Goal: Task Accomplishment & Management: Manage account settings

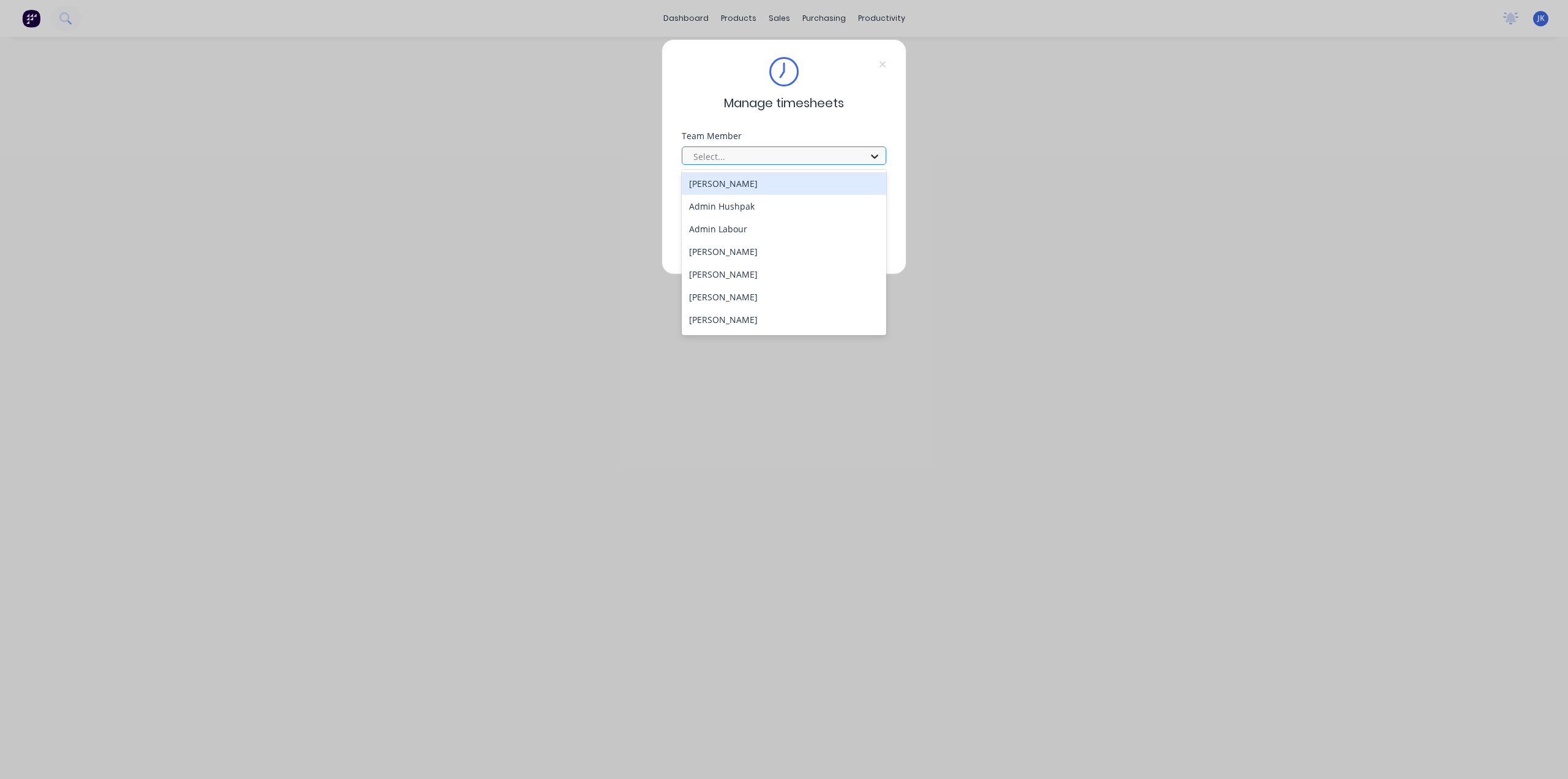
drag, startPoint x: 864, startPoint y: 155, endPoint x: 855, endPoint y: 157, distance: 9.2
click at [864, 155] on div at bounding box center [875, 155] width 22 height 20
type input "ju"
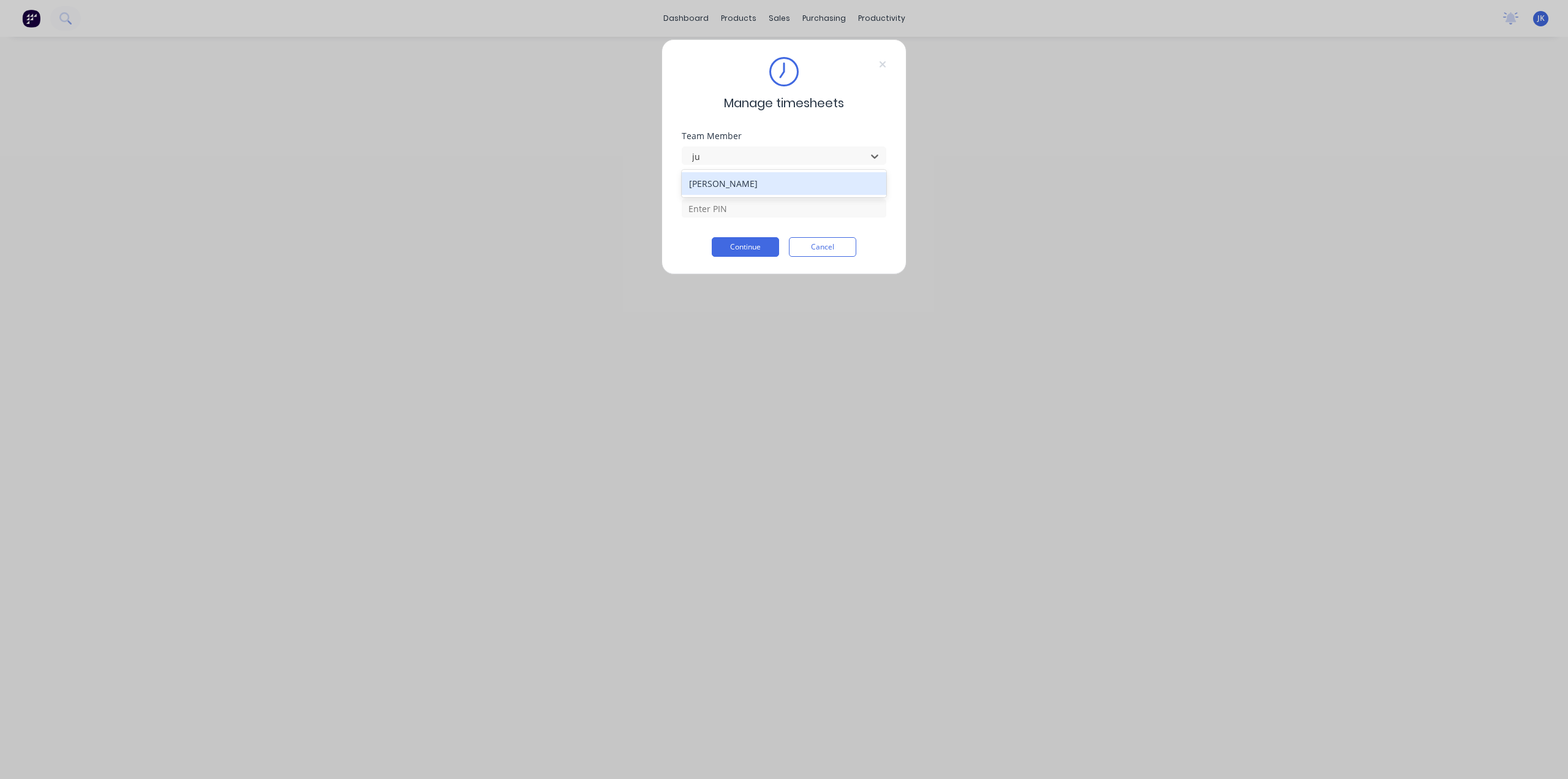
click at [741, 187] on div "[PERSON_NAME]" at bounding box center [784, 183] width 205 height 23
click at [739, 203] on input at bounding box center [784, 209] width 205 height 19
type input "5683"
click at [744, 253] on button "Continue" at bounding box center [745, 246] width 67 height 20
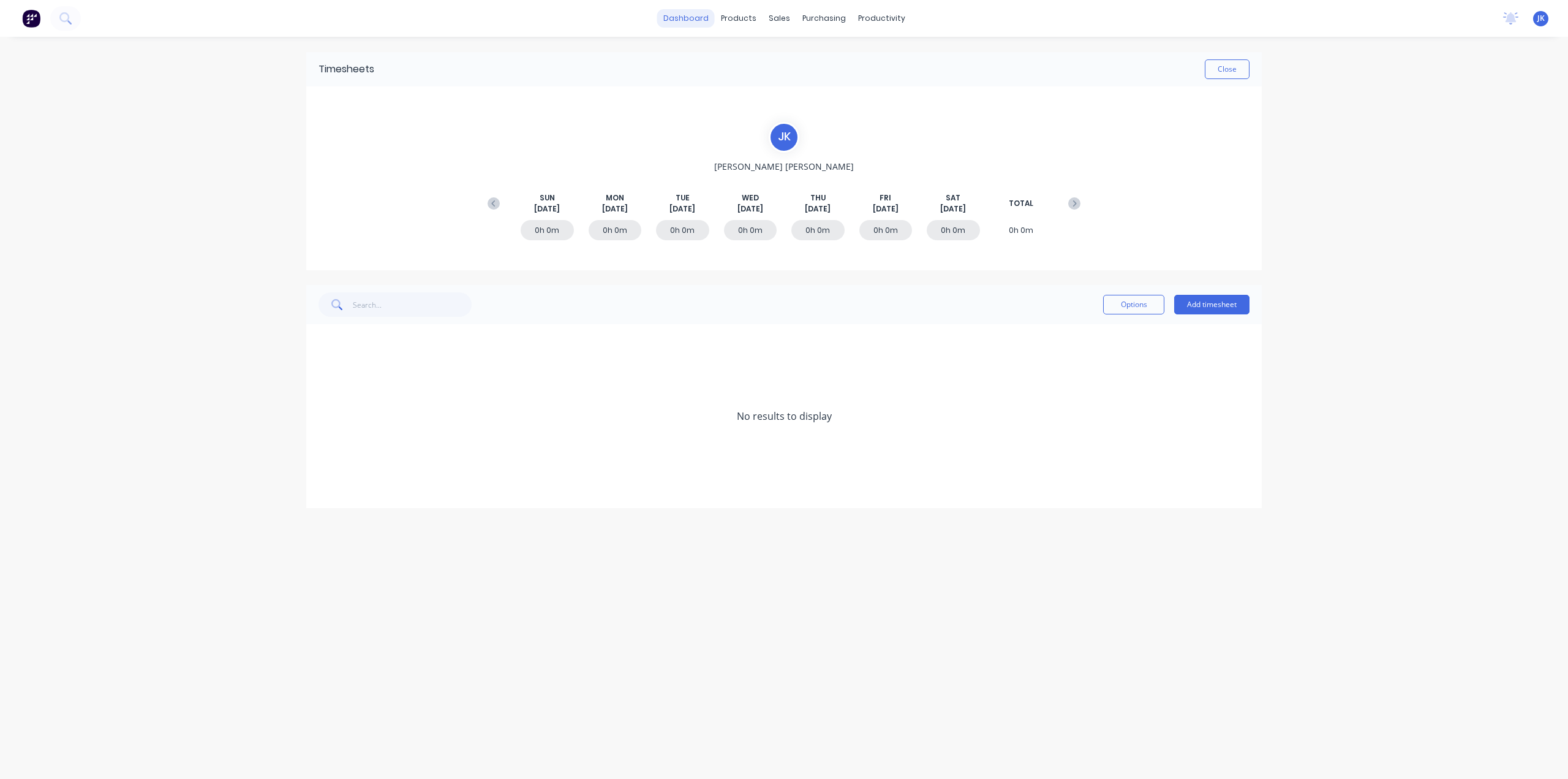
click at [706, 14] on link "dashboard" at bounding box center [686, 19] width 58 height 19
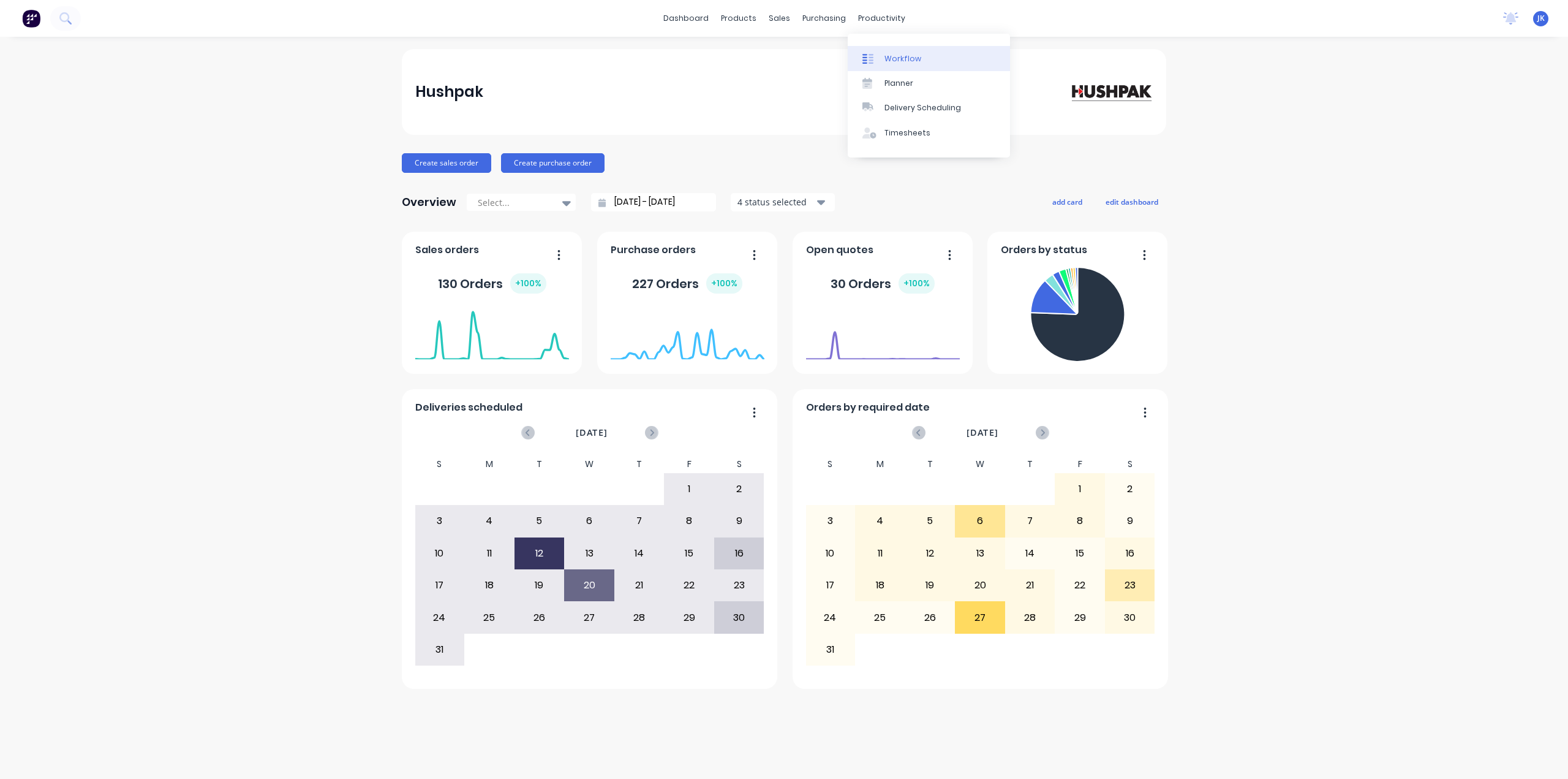
click at [880, 48] on link "Workflow" at bounding box center [928, 58] width 162 height 24
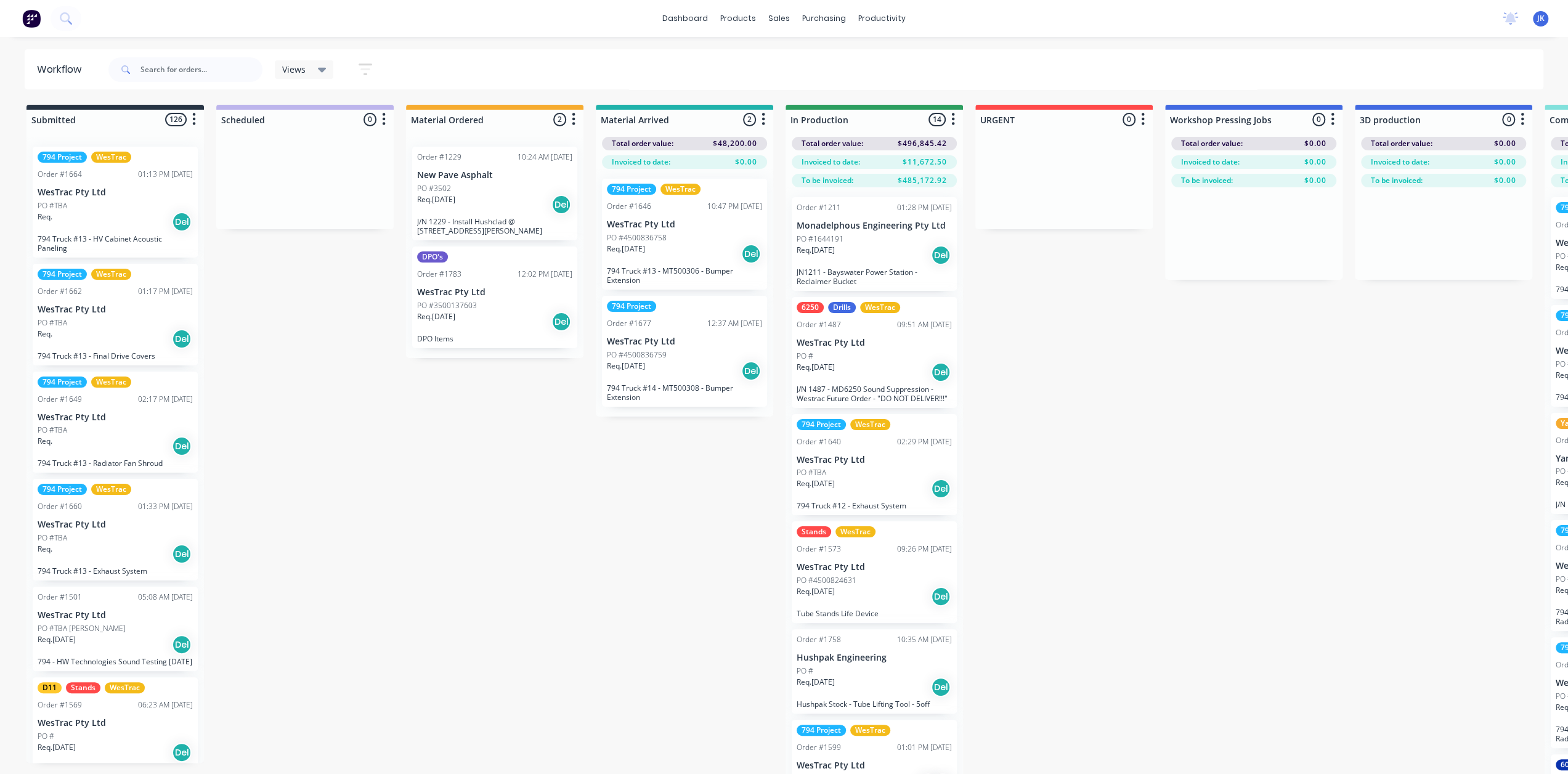
click at [321, 72] on icon at bounding box center [322, 69] width 9 height 13
click at [324, 182] on button "3D only" at bounding box center [350, 185] width 131 height 14
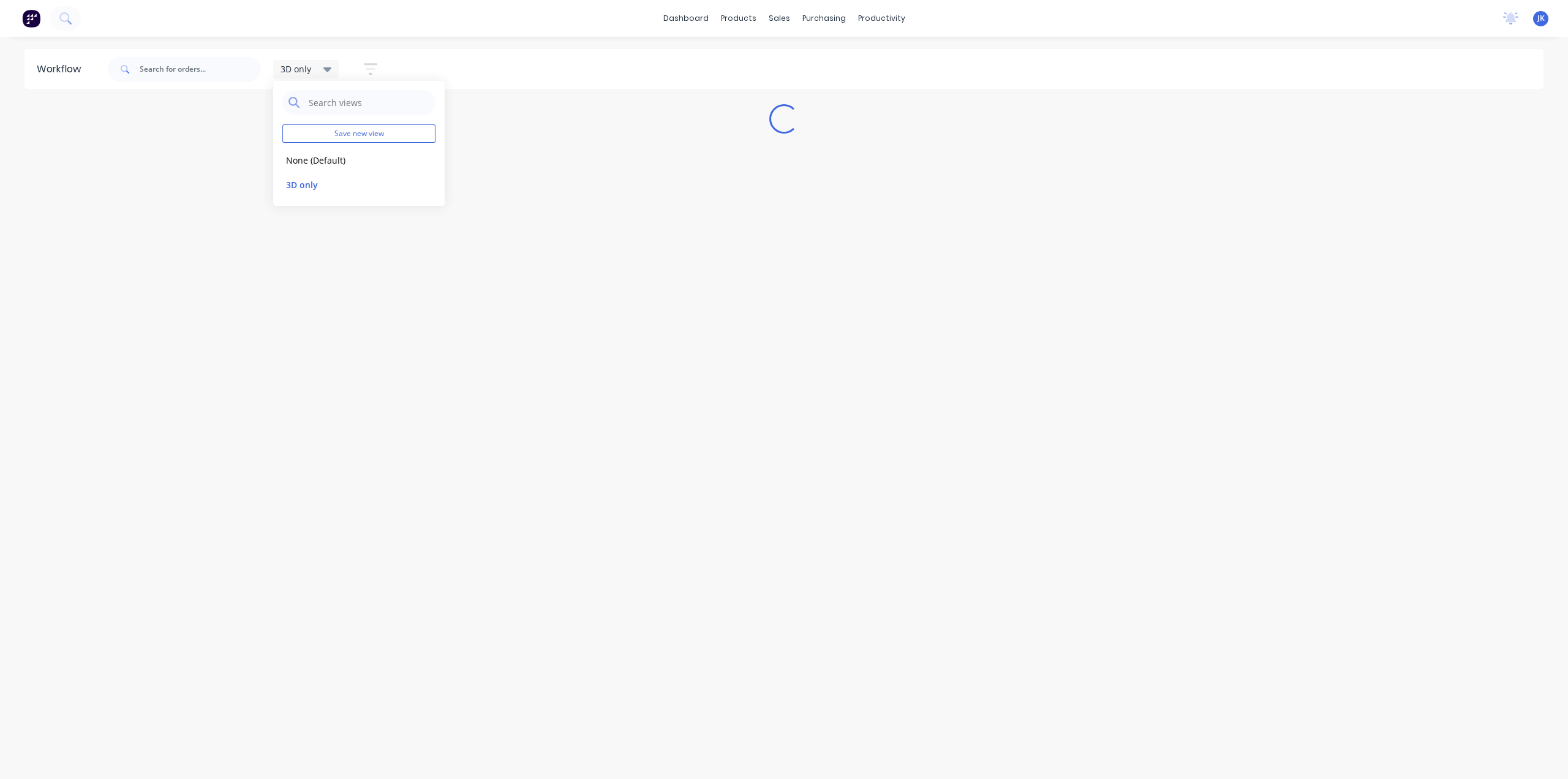
click at [369, 61] on icon "button" at bounding box center [370, 69] width 13 height 16
click at [330, 64] on icon at bounding box center [327, 69] width 9 height 13
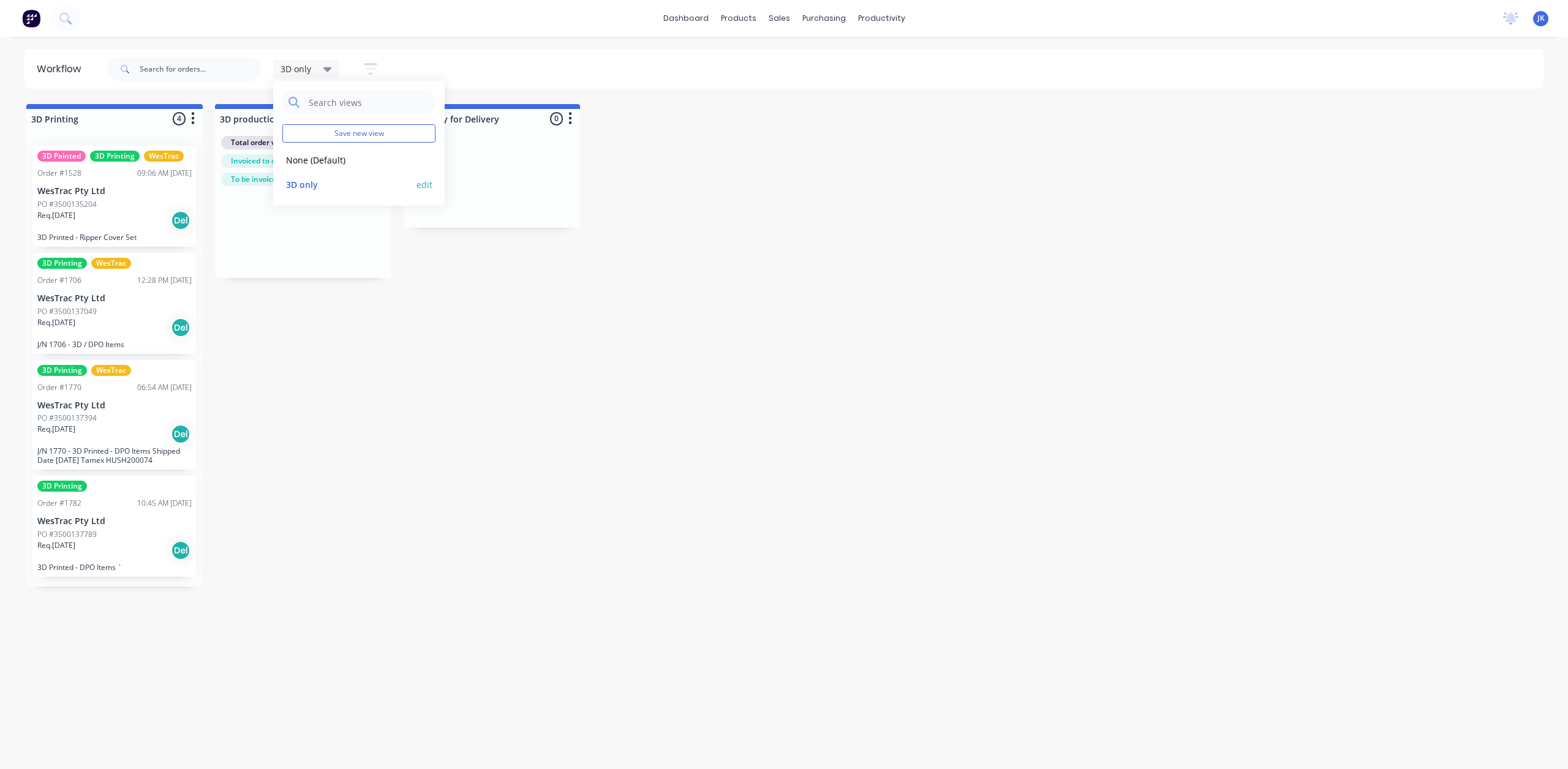
click at [428, 187] on button "edit" at bounding box center [424, 184] width 16 height 12
click at [480, 132] on label "Set as your default view" at bounding box center [529, 130] width 98 height 12
click at [467, 132] on input "Set as your default view" at bounding box center [468, 130] width 10 height 12
checkbox input "true"
click at [486, 162] on button "Update" at bounding box center [500, 156] width 73 height 21
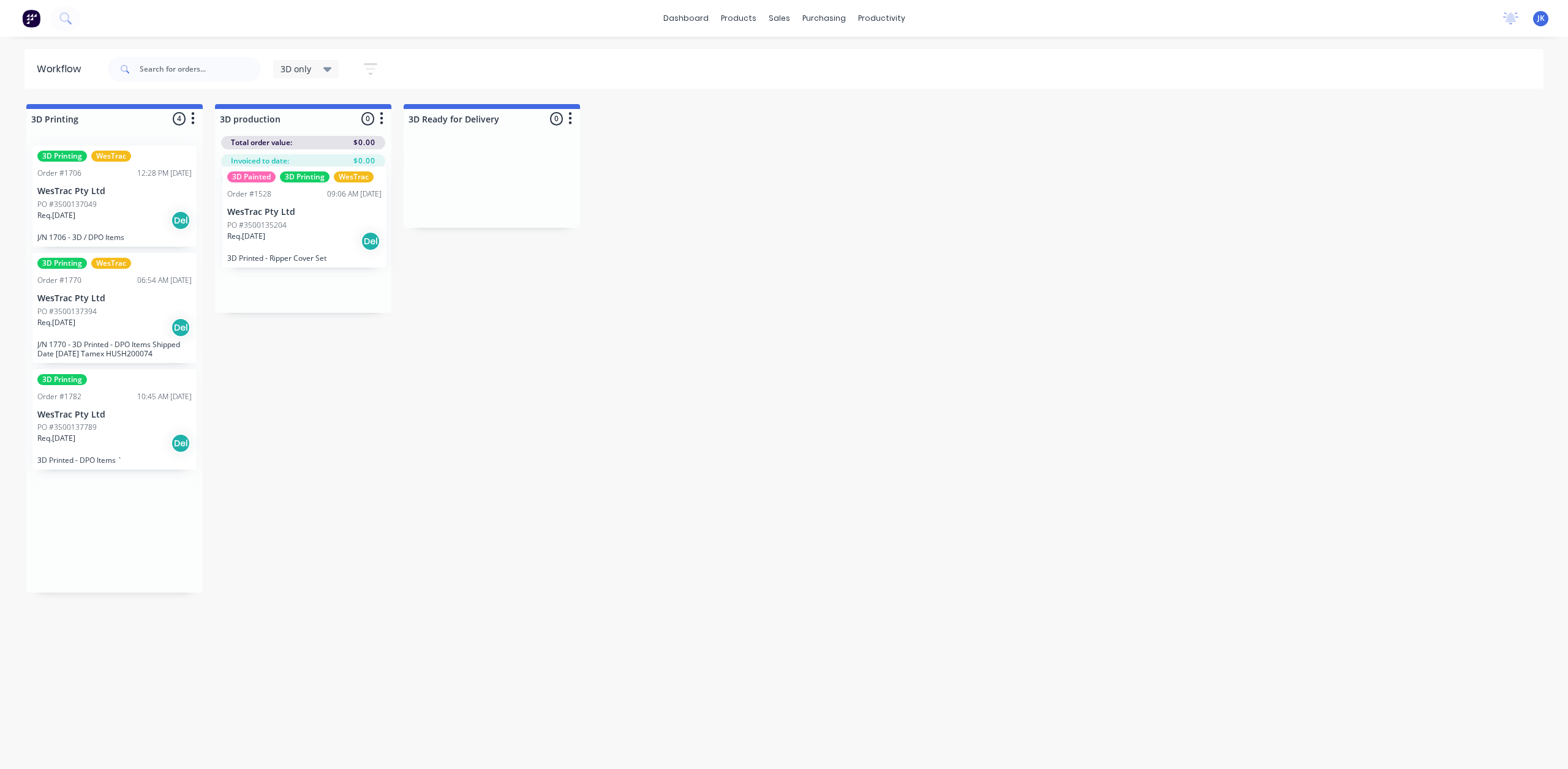
drag, startPoint x: 127, startPoint y: 200, endPoint x: 319, endPoint y: 223, distance: 193.4
click at [123, 217] on div "Req. 08/08/25 Del" at bounding box center [115, 220] width 155 height 21
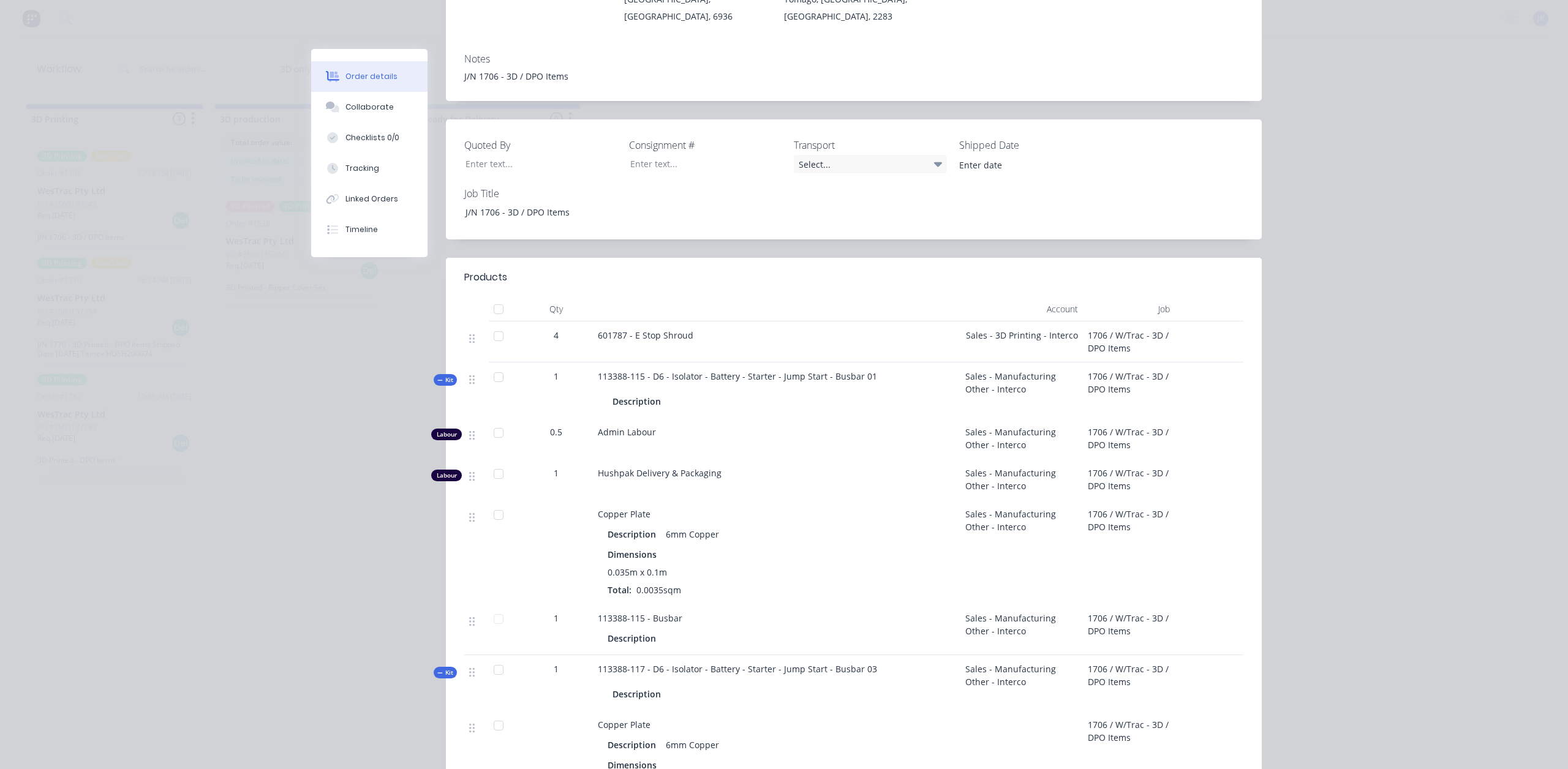
scroll to position [245, 0]
click at [497, 323] on div at bounding box center [498, 335] width 24 height 24
click at [497, 323] on div at bounding box center [498, 335] width 24 height 24
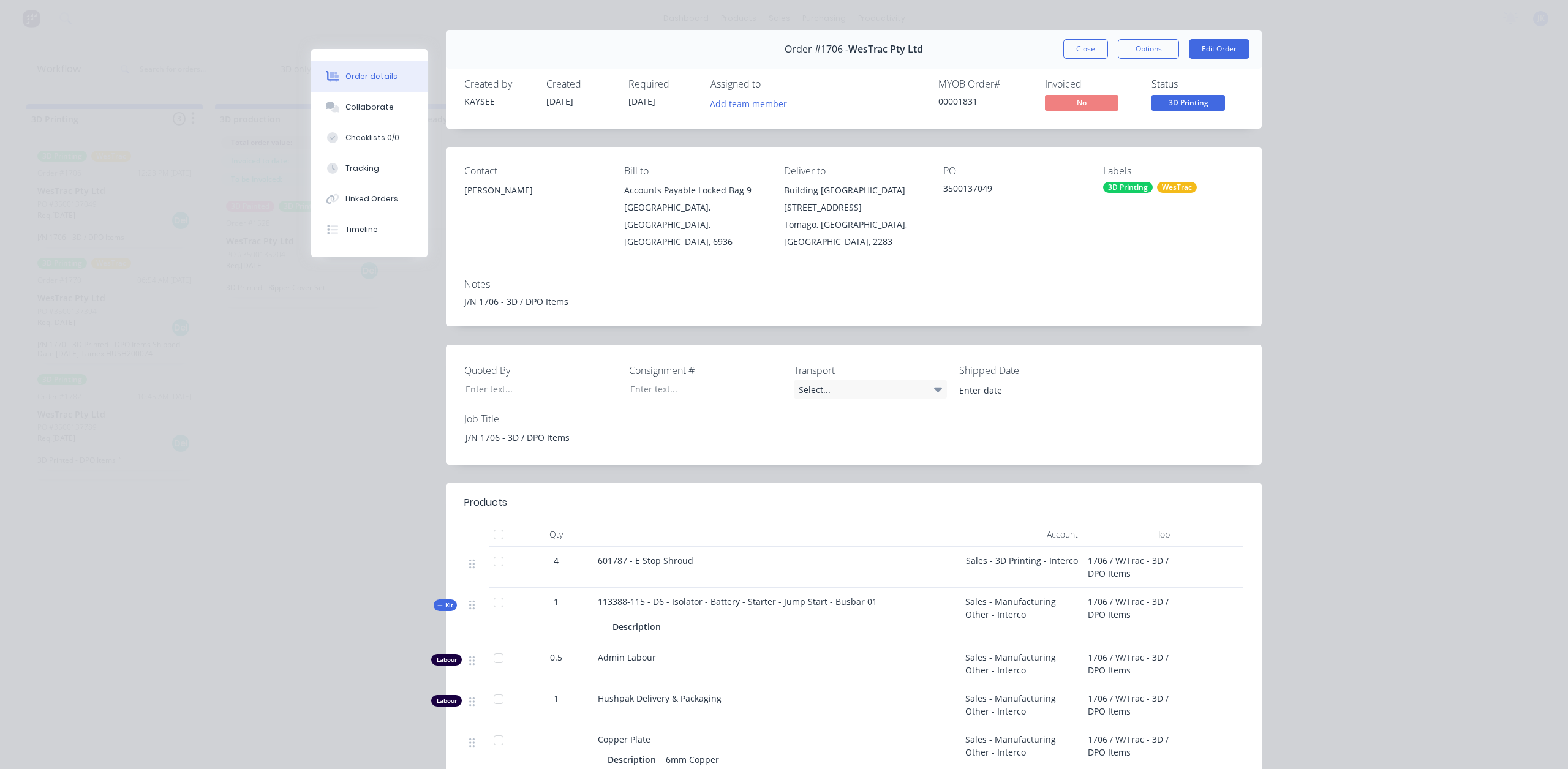
scroll to position [0, 0]
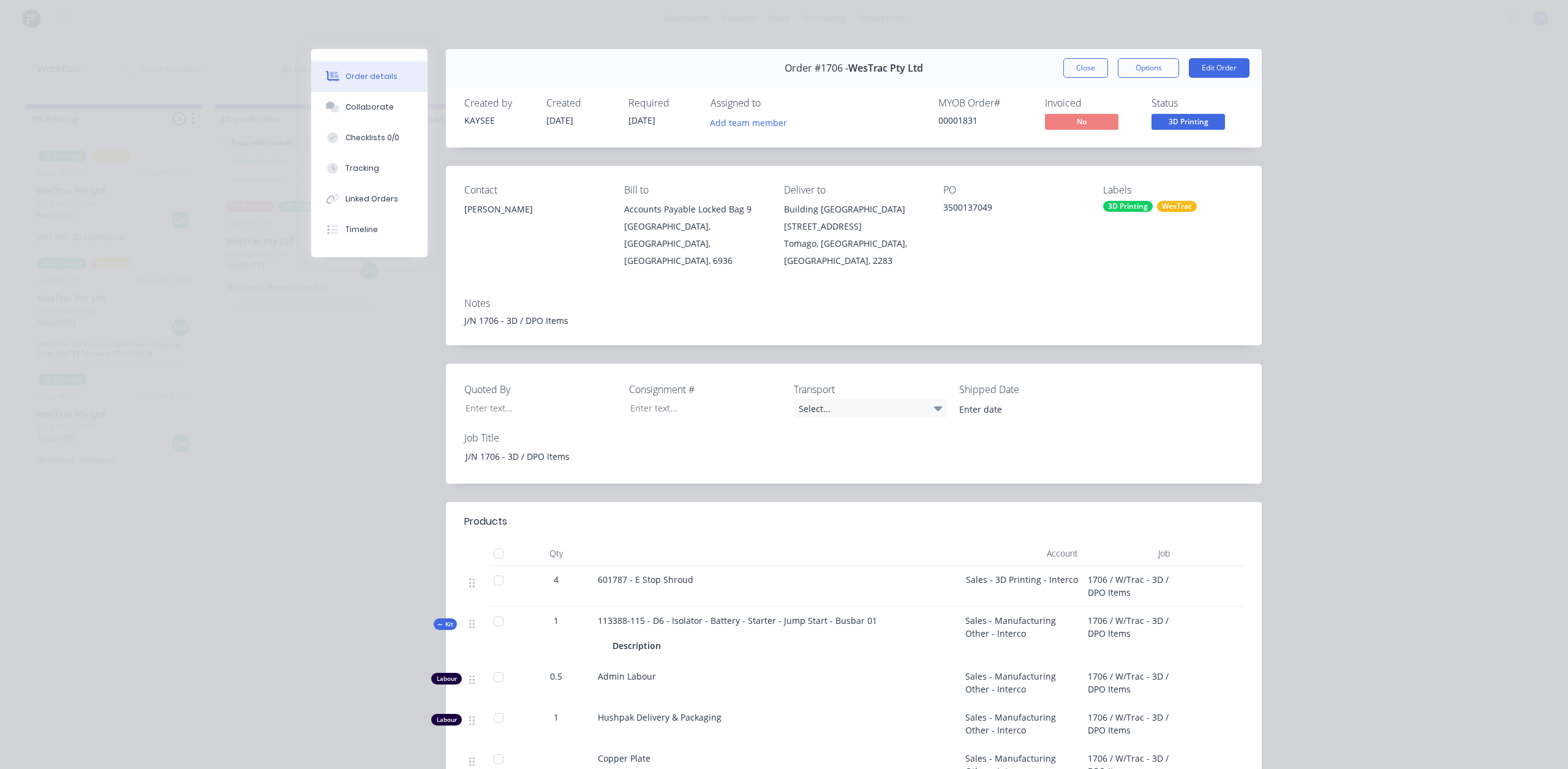
click at [1090, 71] on button "Close" at bounding box center [1085, 68] width 45 height 20
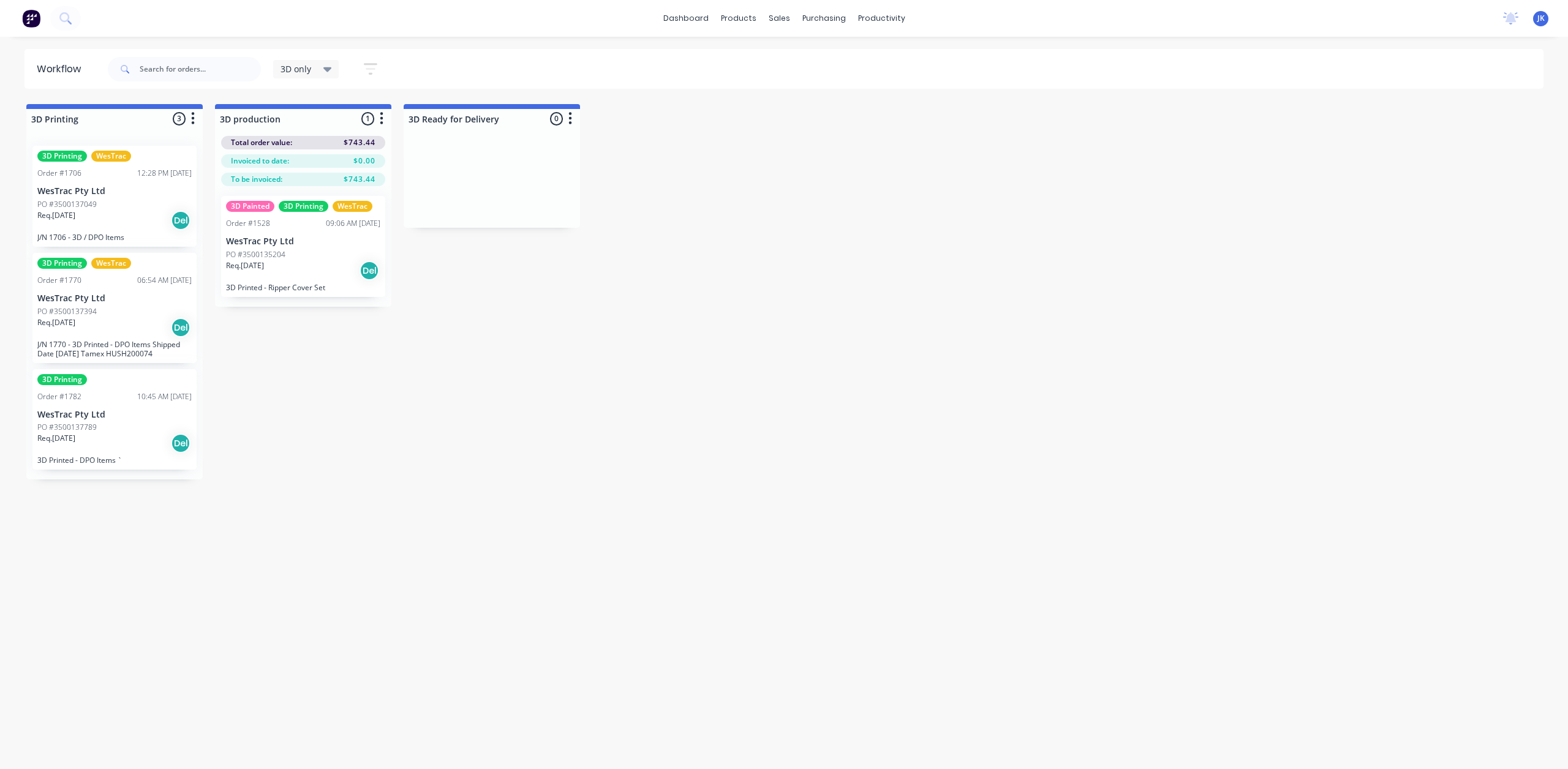
click at [168, 297] on p "WesTrac Pty Ltd" at bounding box center [115, 298] width 155 height 10
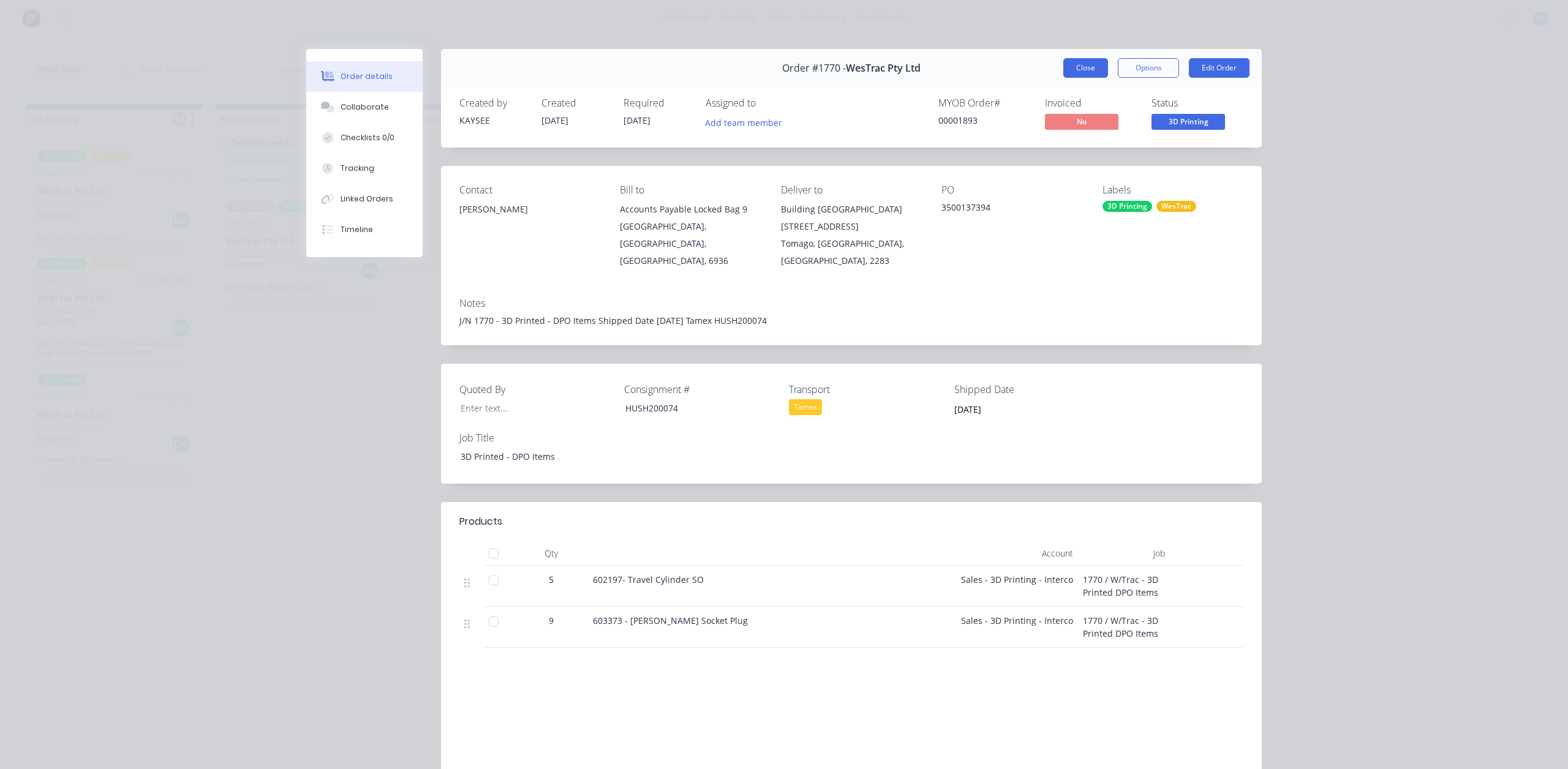
click at [1085, 73] on button "Close" at bounding box center [1085, 68] width 45 height 20
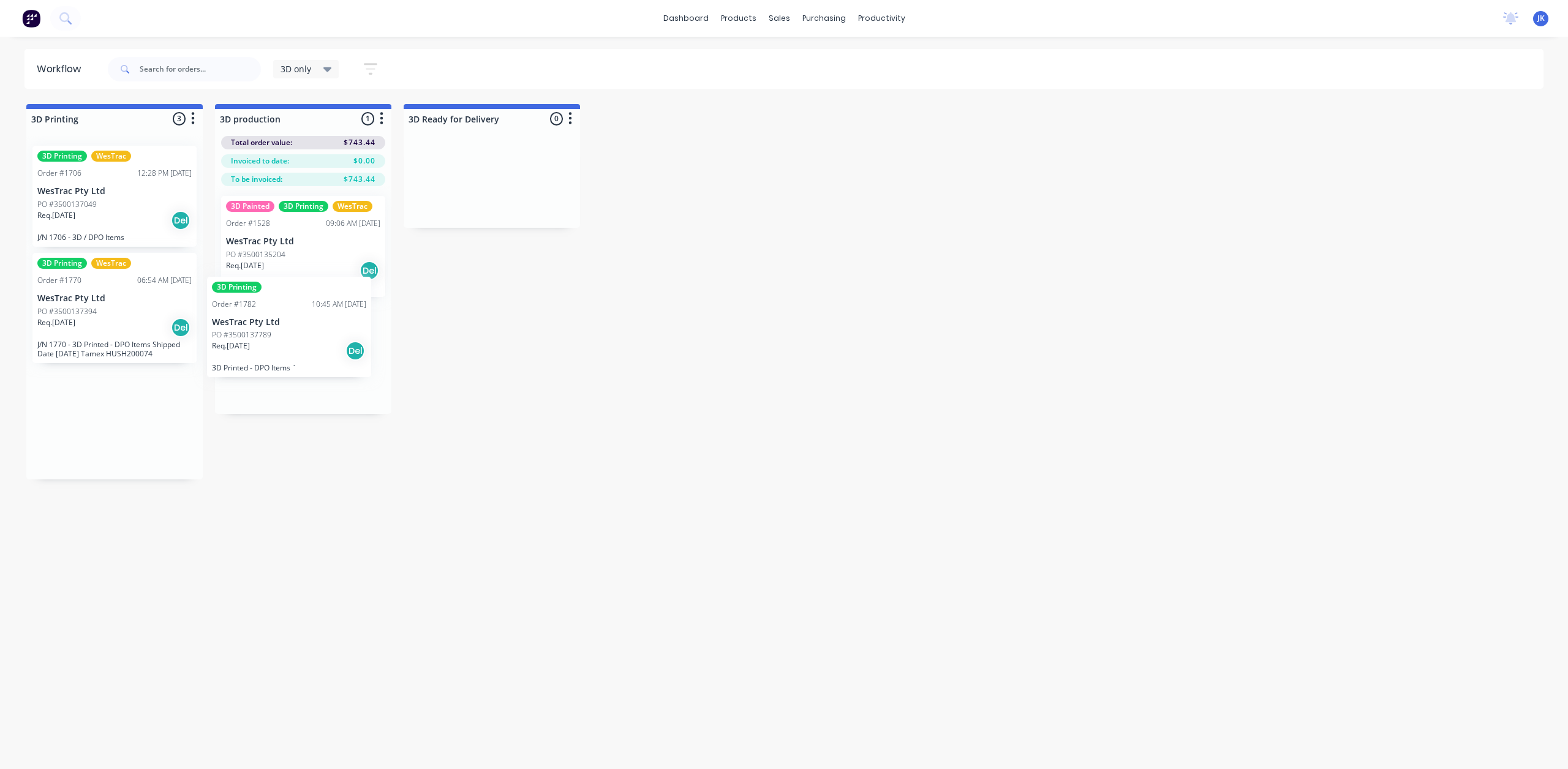
drag, startPoint x: 135, startPoint y: 430, endPoint x: 315, endPoint y: 338, distance: 202.1
click at [305, 357] on div "PO #3500137789" at bounding box center [303, 361] width 155 height 11
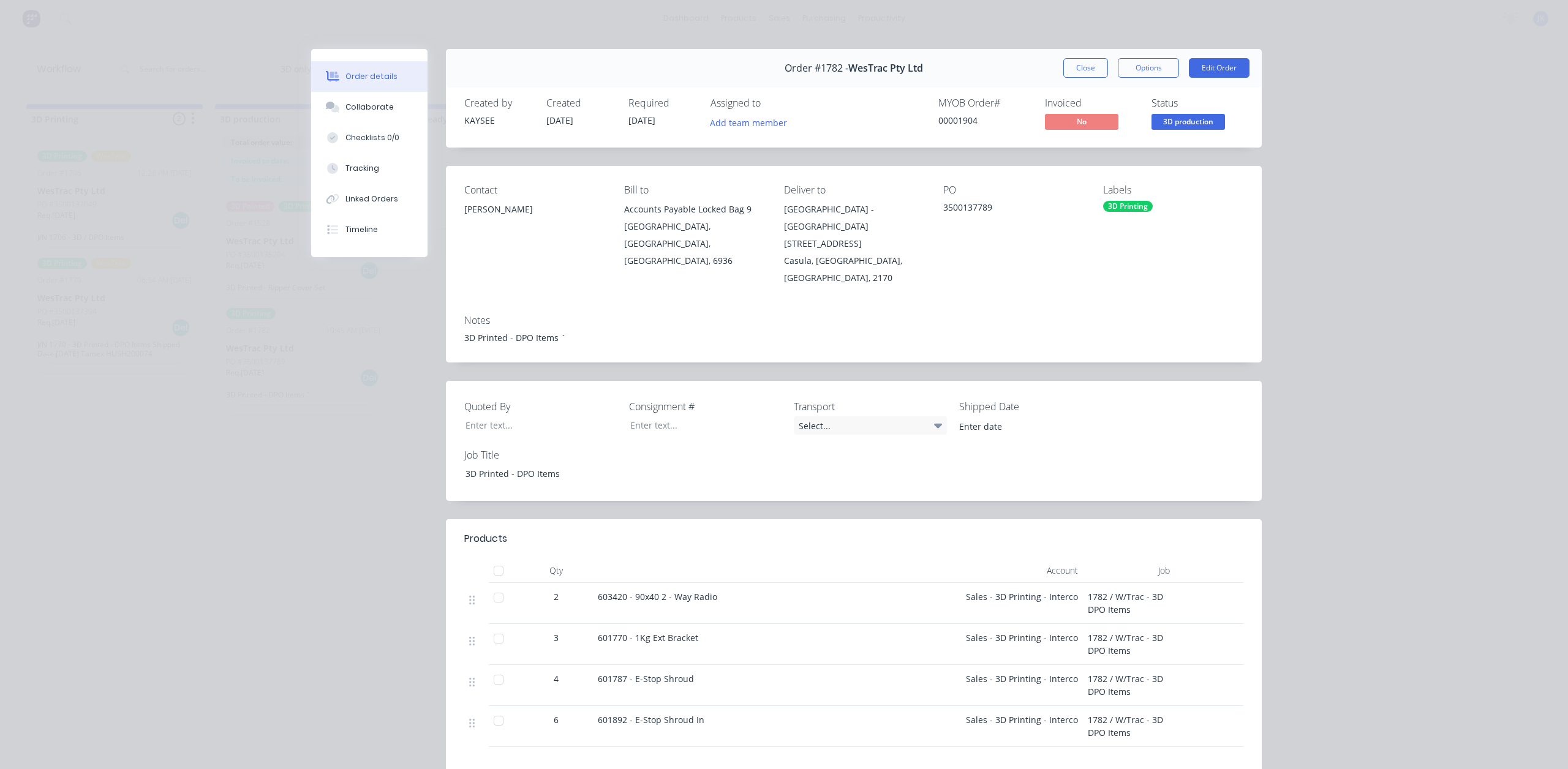
click at [338, 342] on div "Order #1782 - WesTrac Pty Ltd Close Options Edit Order Created by KAYSEE Create…" at bounding box center [786, 507] width 950 height 916
click at [1092, 73] on button "Close" at bounding box center [1085, 68] width 45 height 20
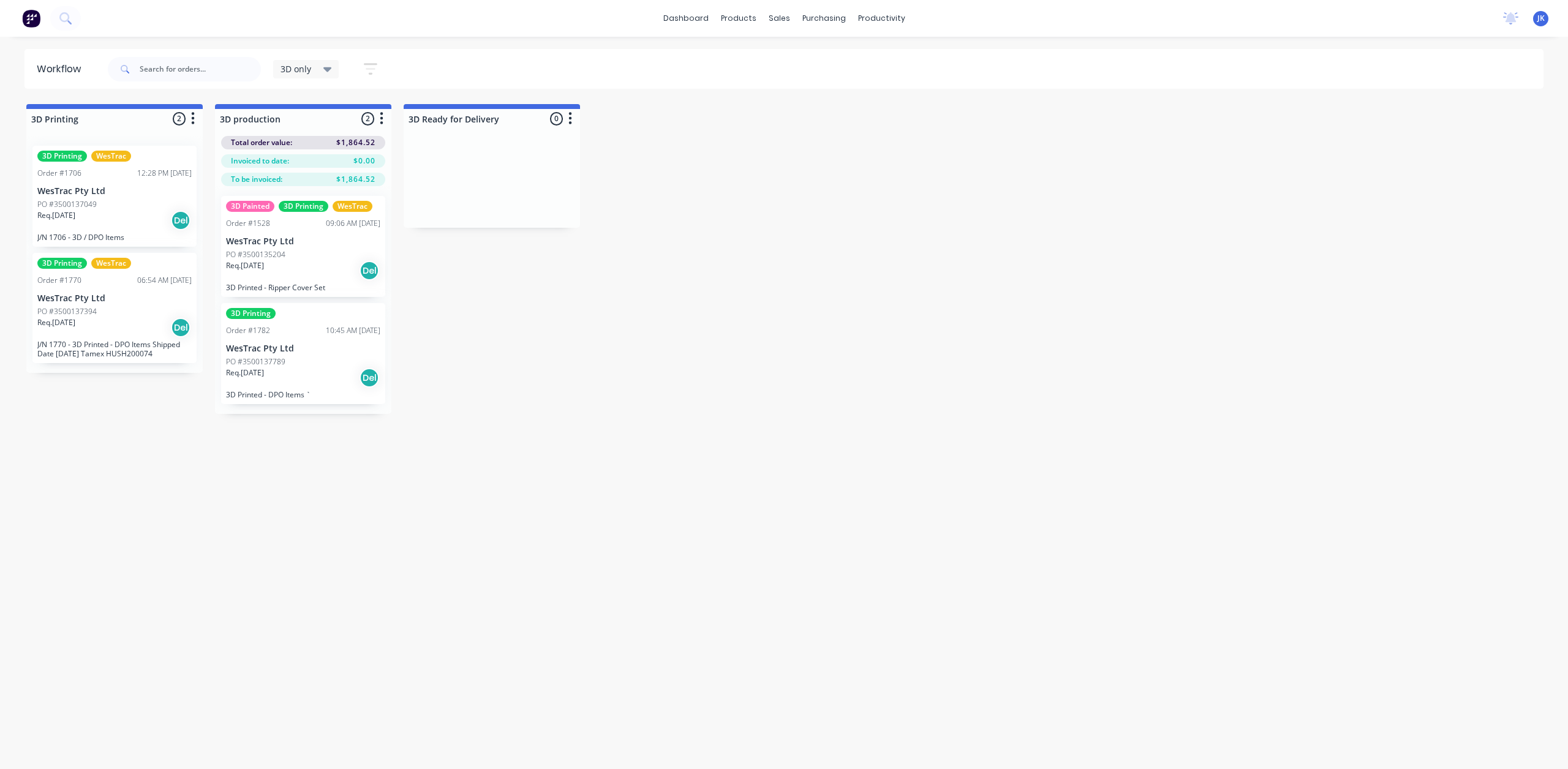
click at [180, 119] on div at bounding box center [115, 119] width 176 height 20
